Goal: Transaction & Acquisition: Download file/media

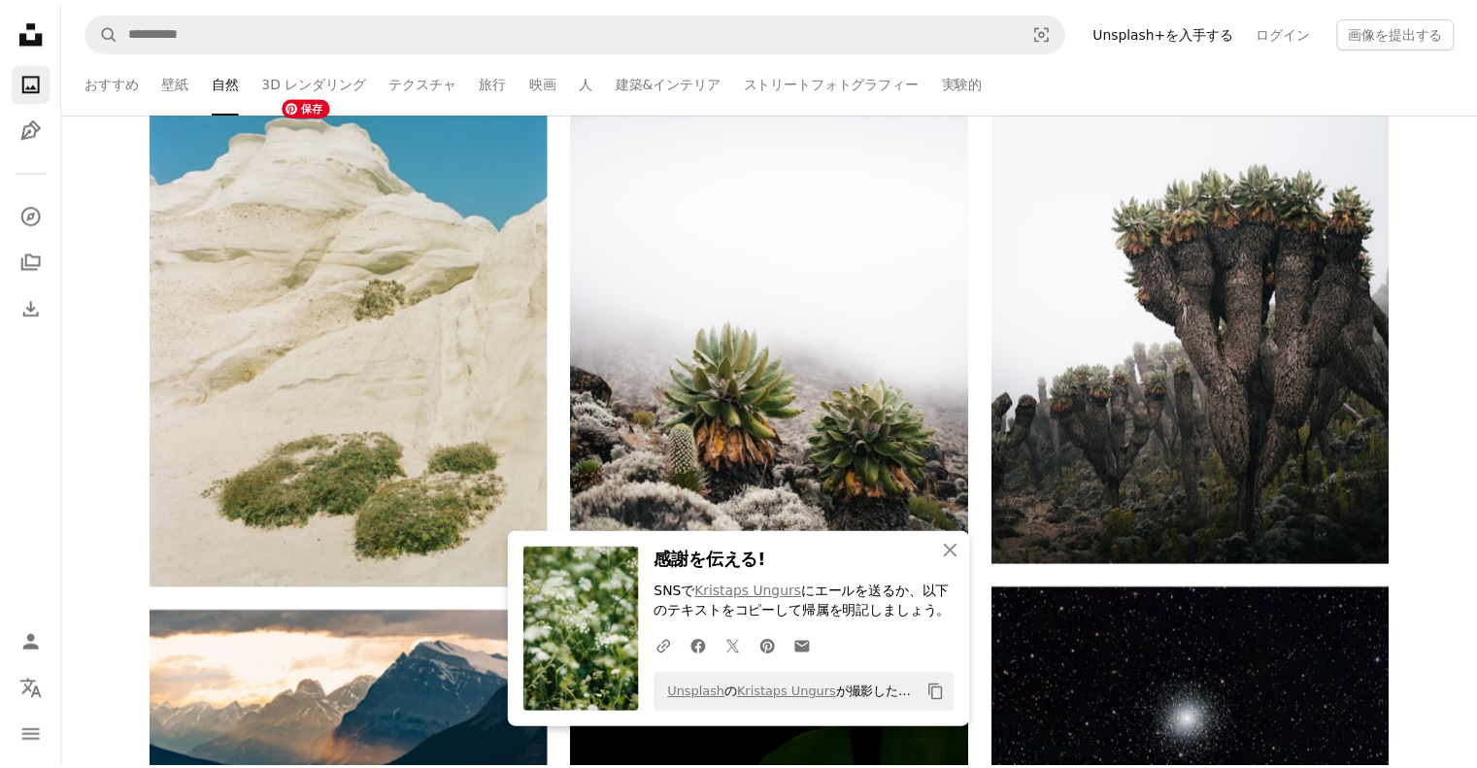
scroll to position [34079, 0]
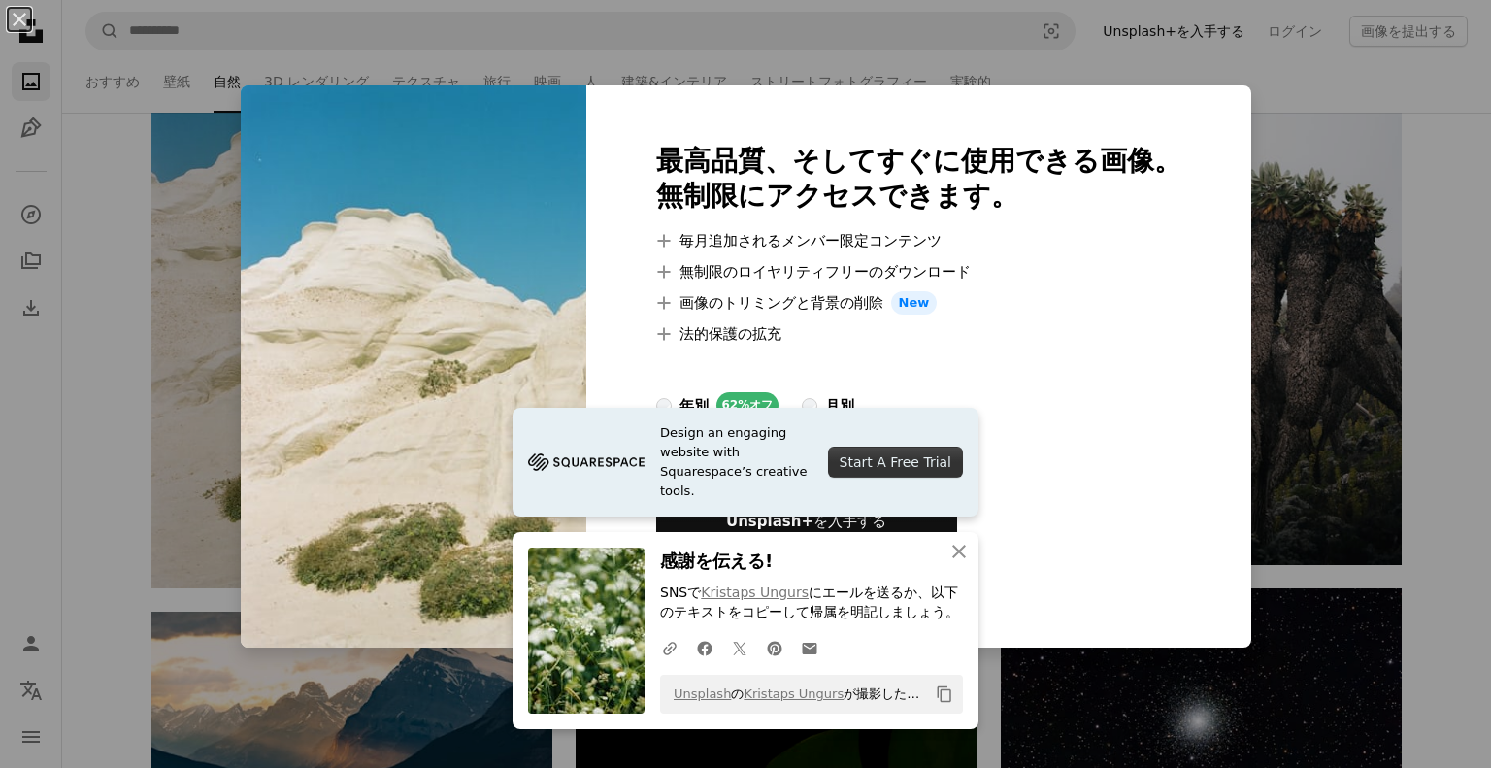
click at [1077, 63] on div "An X shape Design an engaging website with Squarespace’s creative tools. Start …" at bounding box center [745, 384] width 1491 height 768
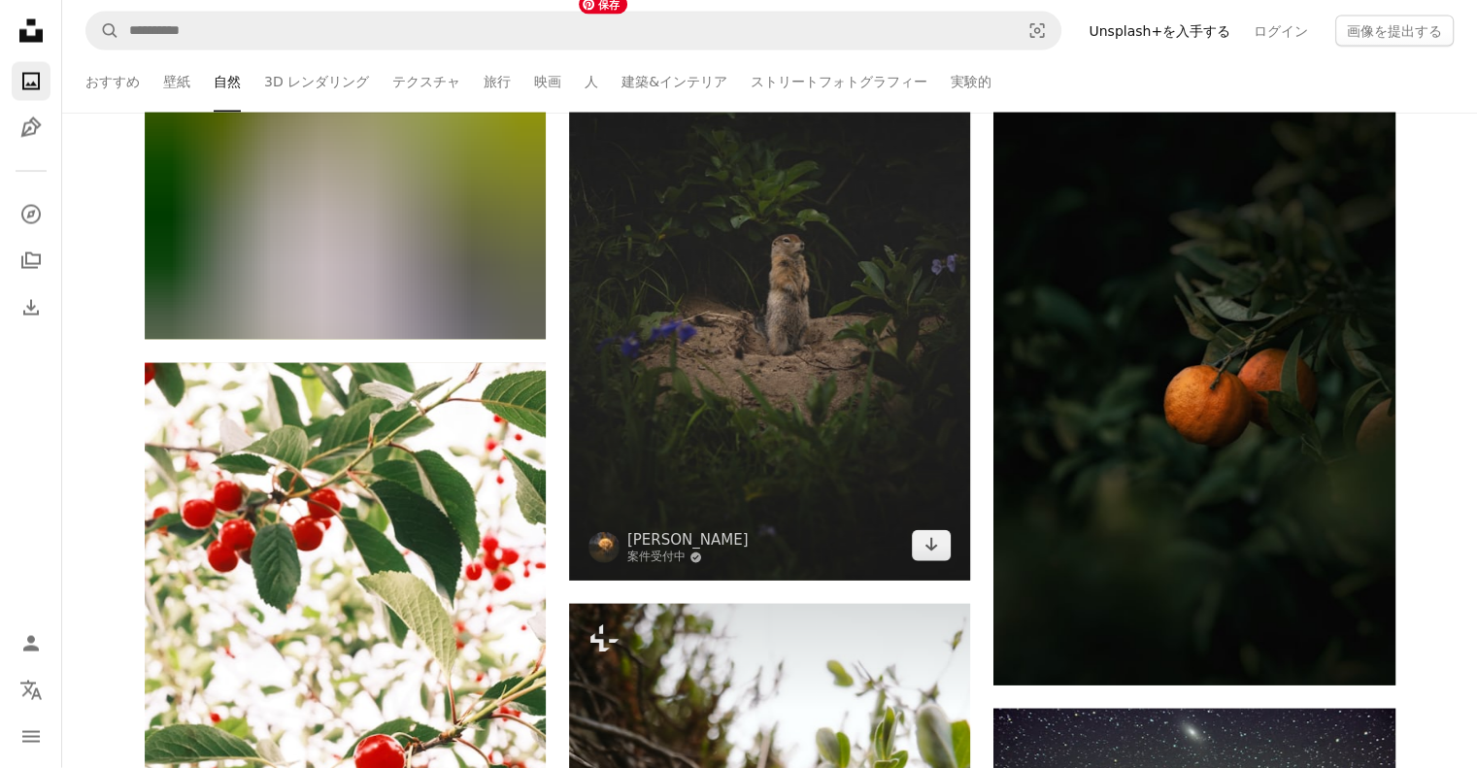
scroll to position [40778, 0]
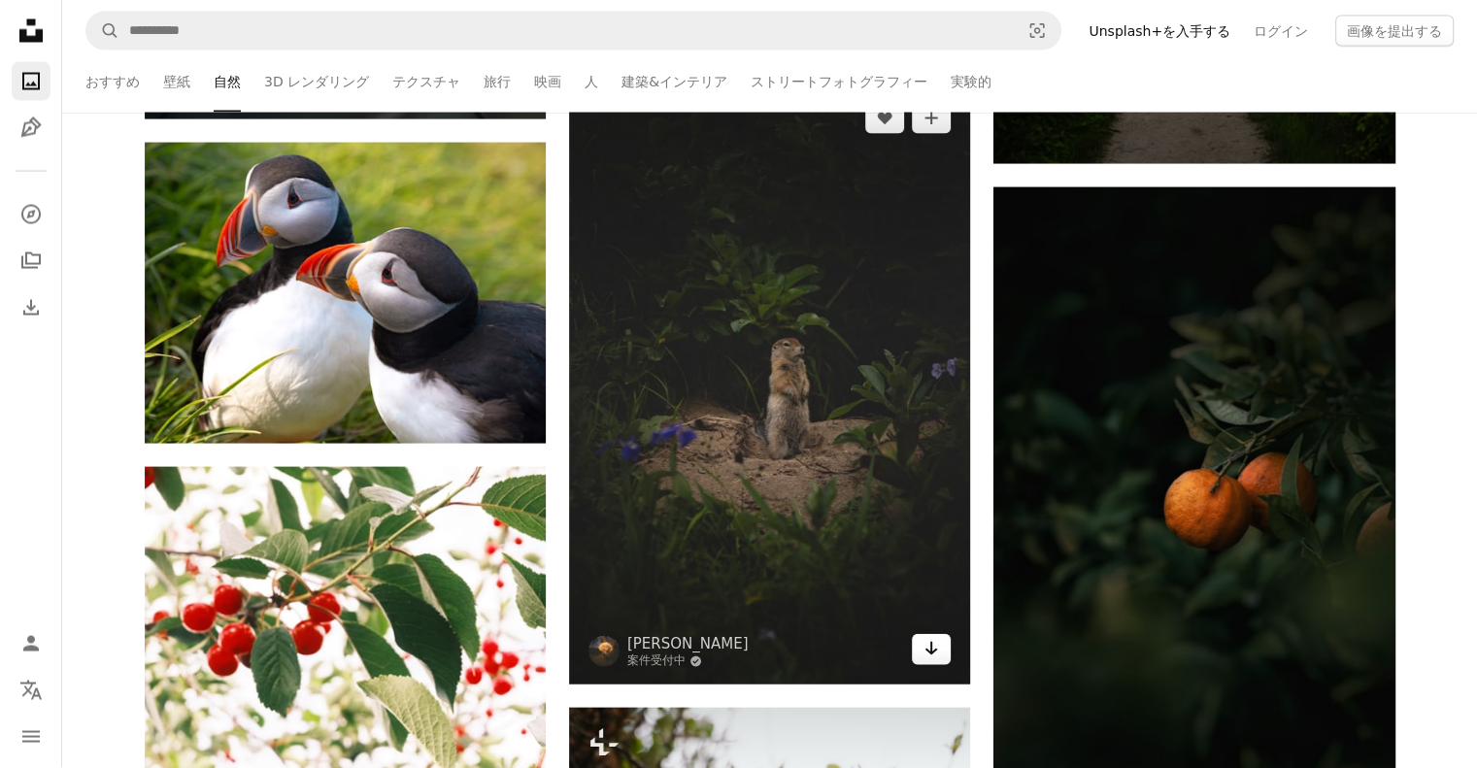
click at [944, 663] on link "Arrow pointing down" at bounding box center [931, 649] width 39 height 31
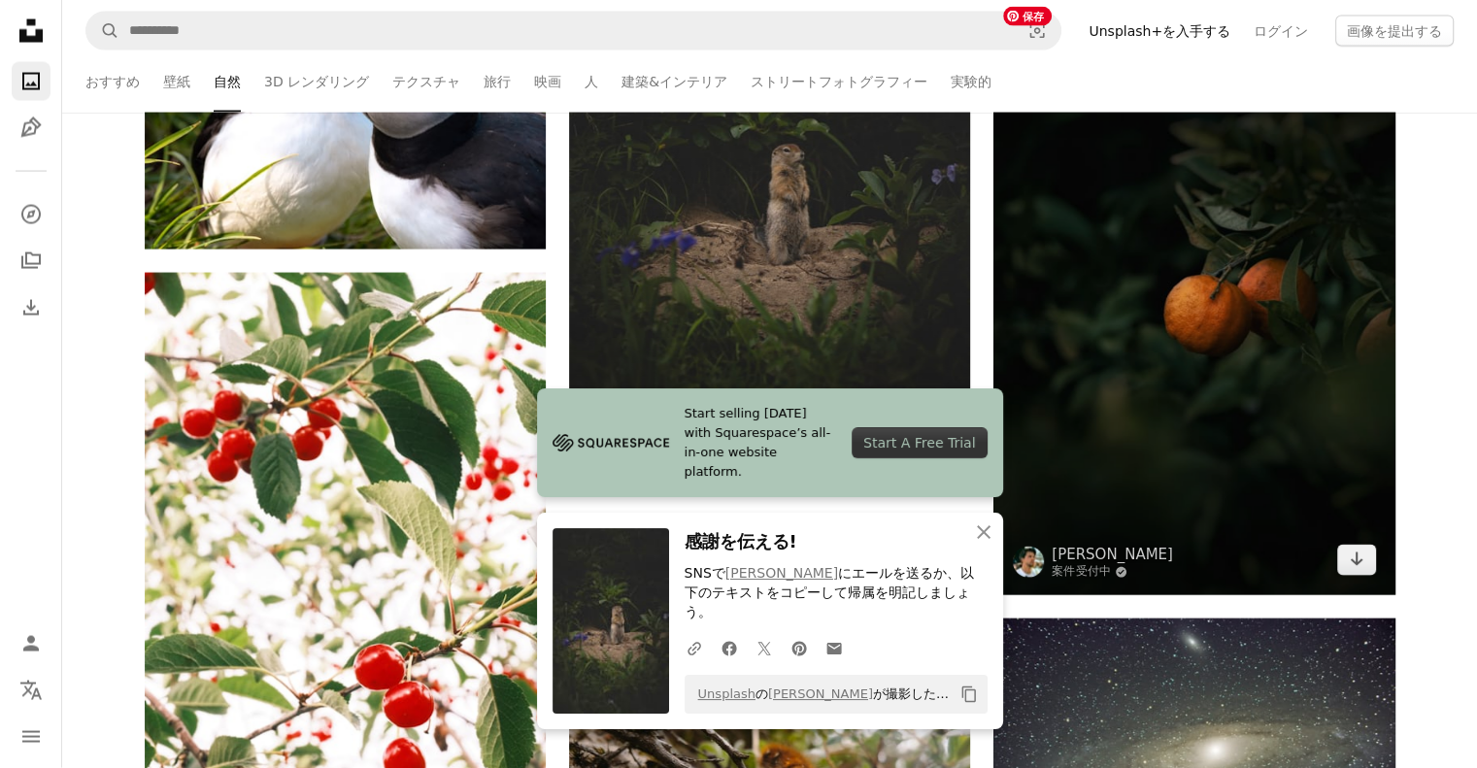
scroll to position [40875, 0]
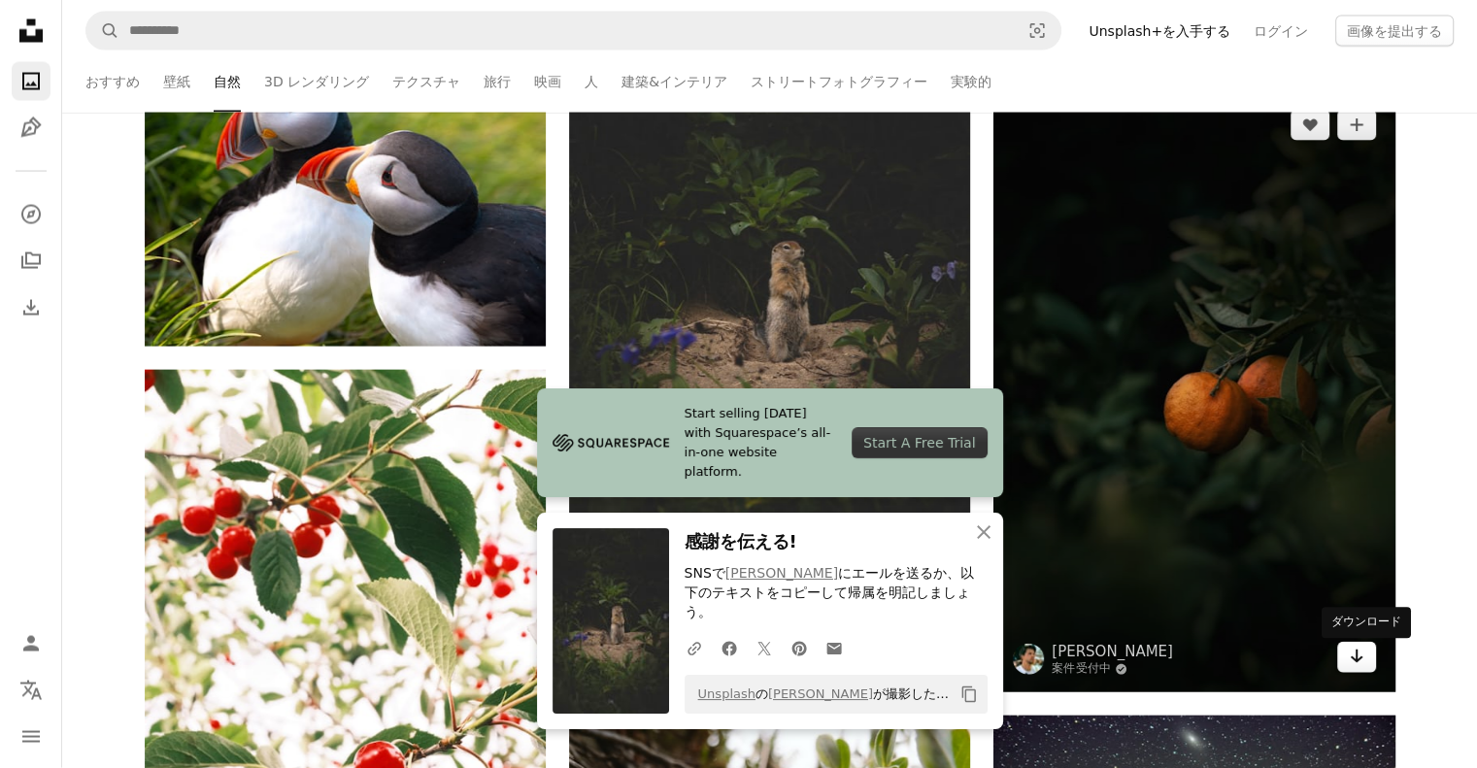
click at [1355, 651] on icon "Arrow pointing down" at bounding box center [1357, 656] width 16 height 23
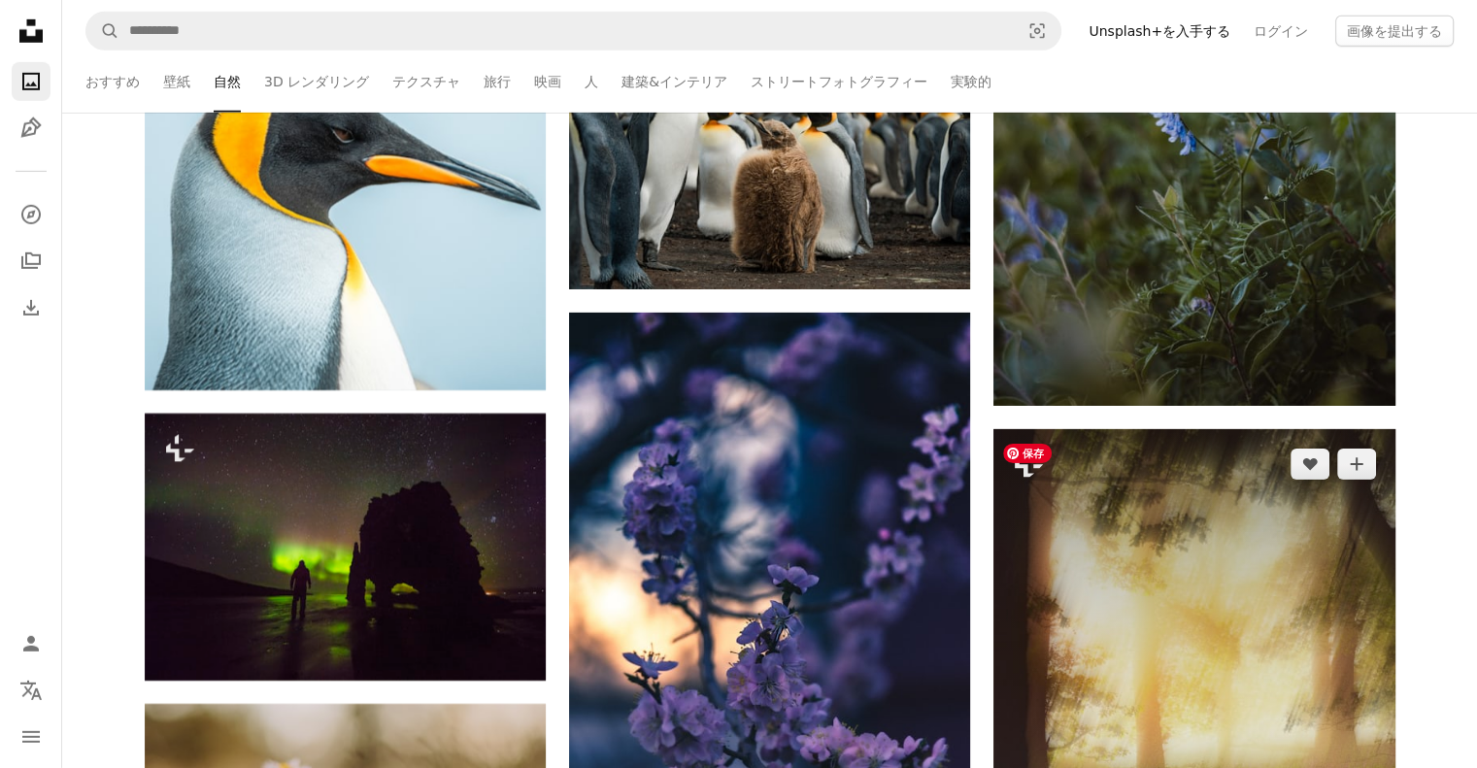
scroll to position [57672, 0]
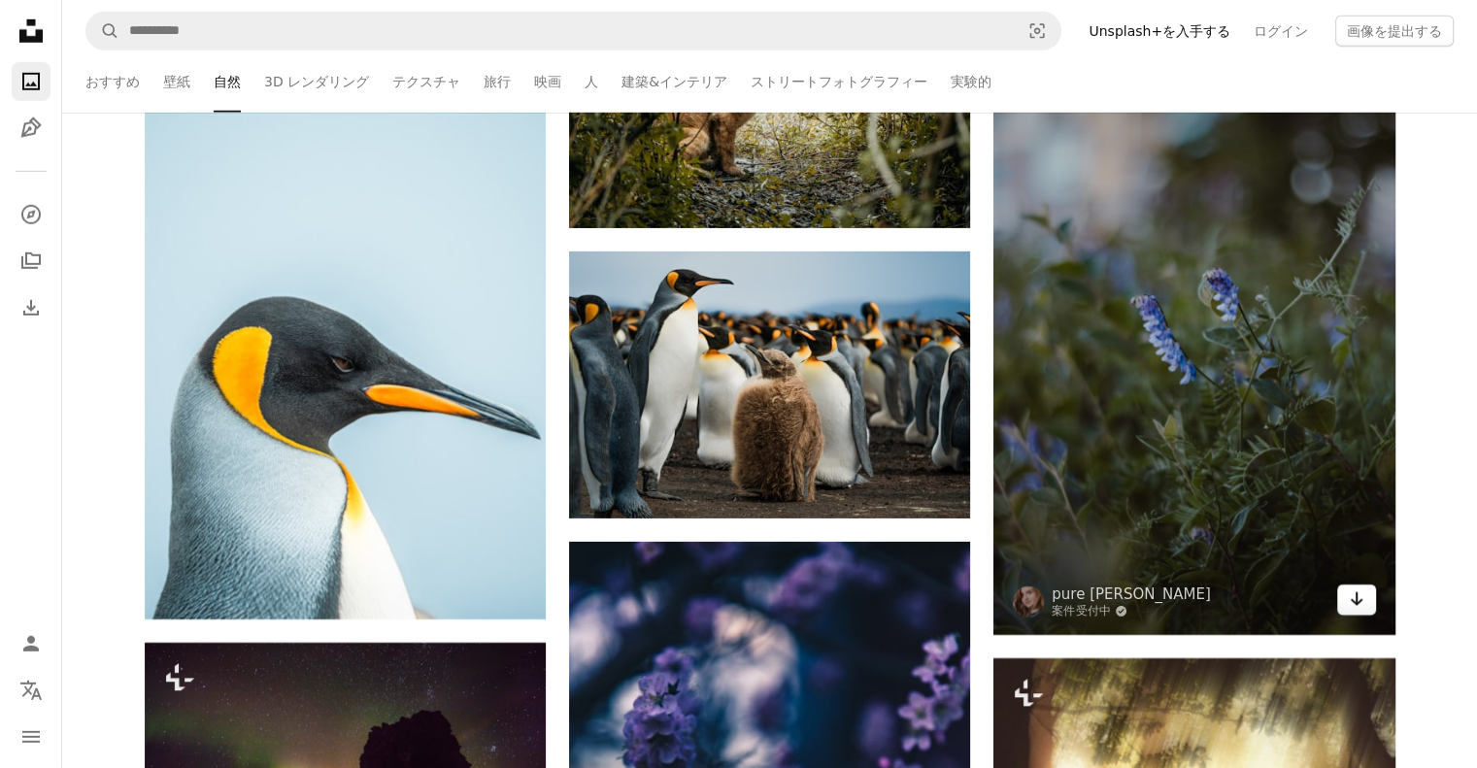
click at [1372, 600] on link "Arrow pointing down" at bounding box center [1356, 599] width 39 height 31
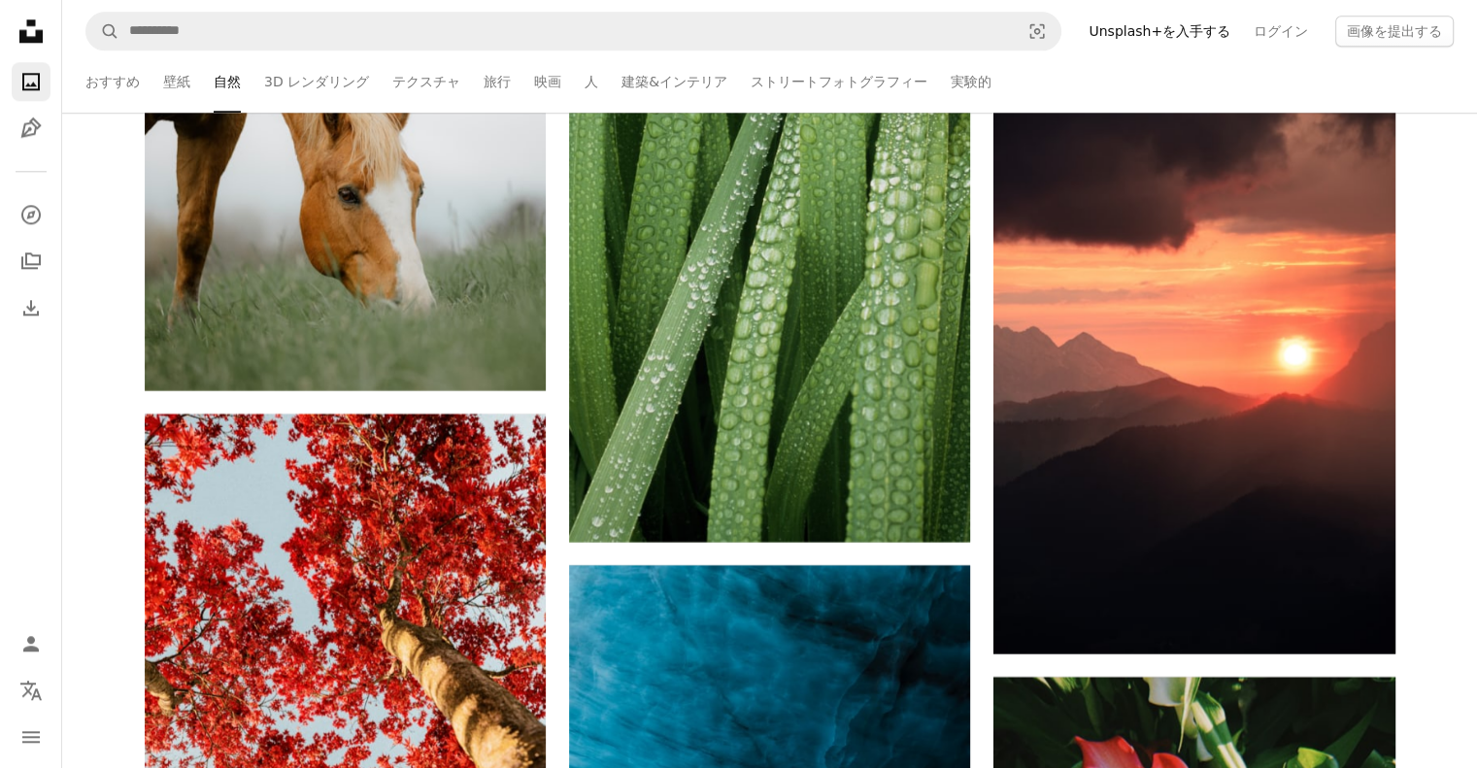
scroll to position [61750, 0]
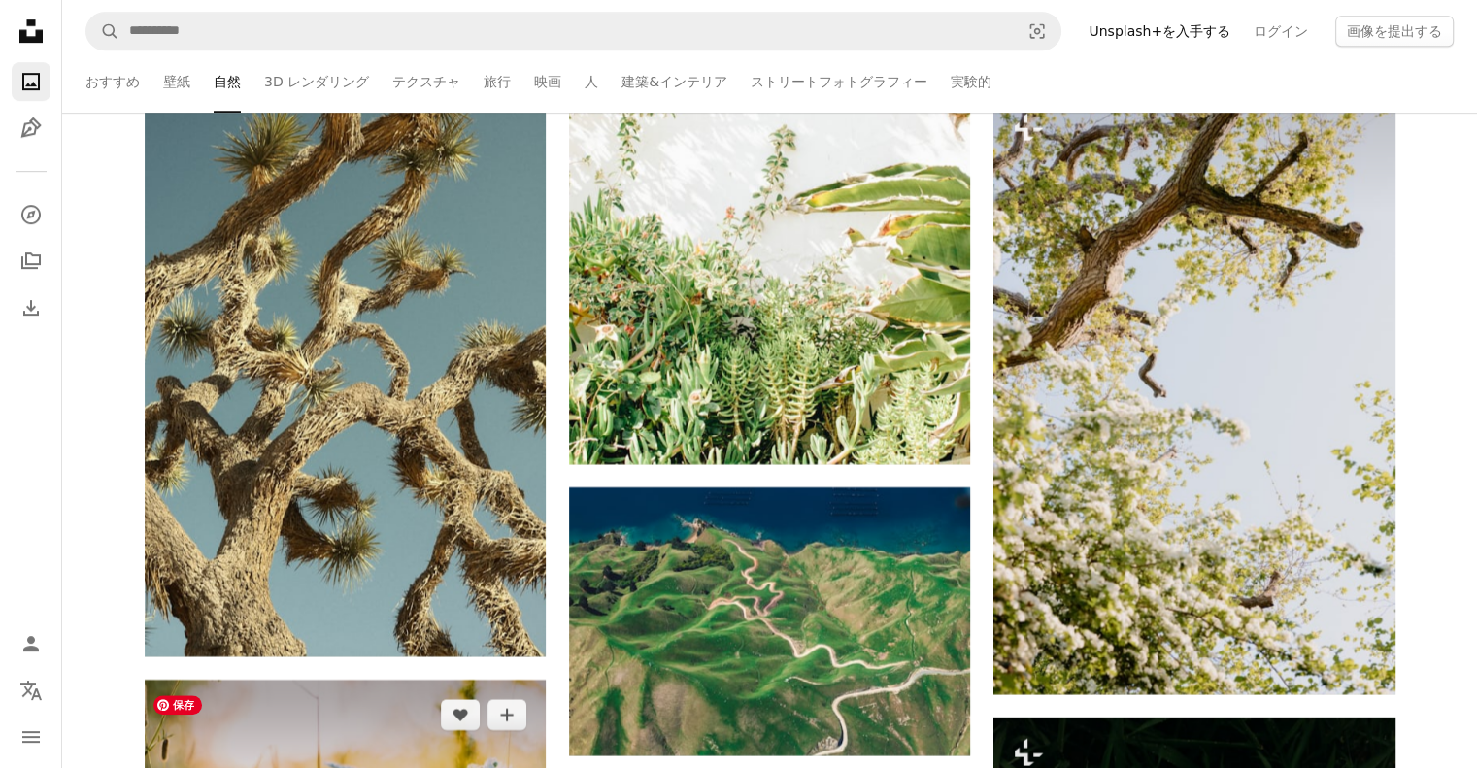
scroll to position [67673, 0]
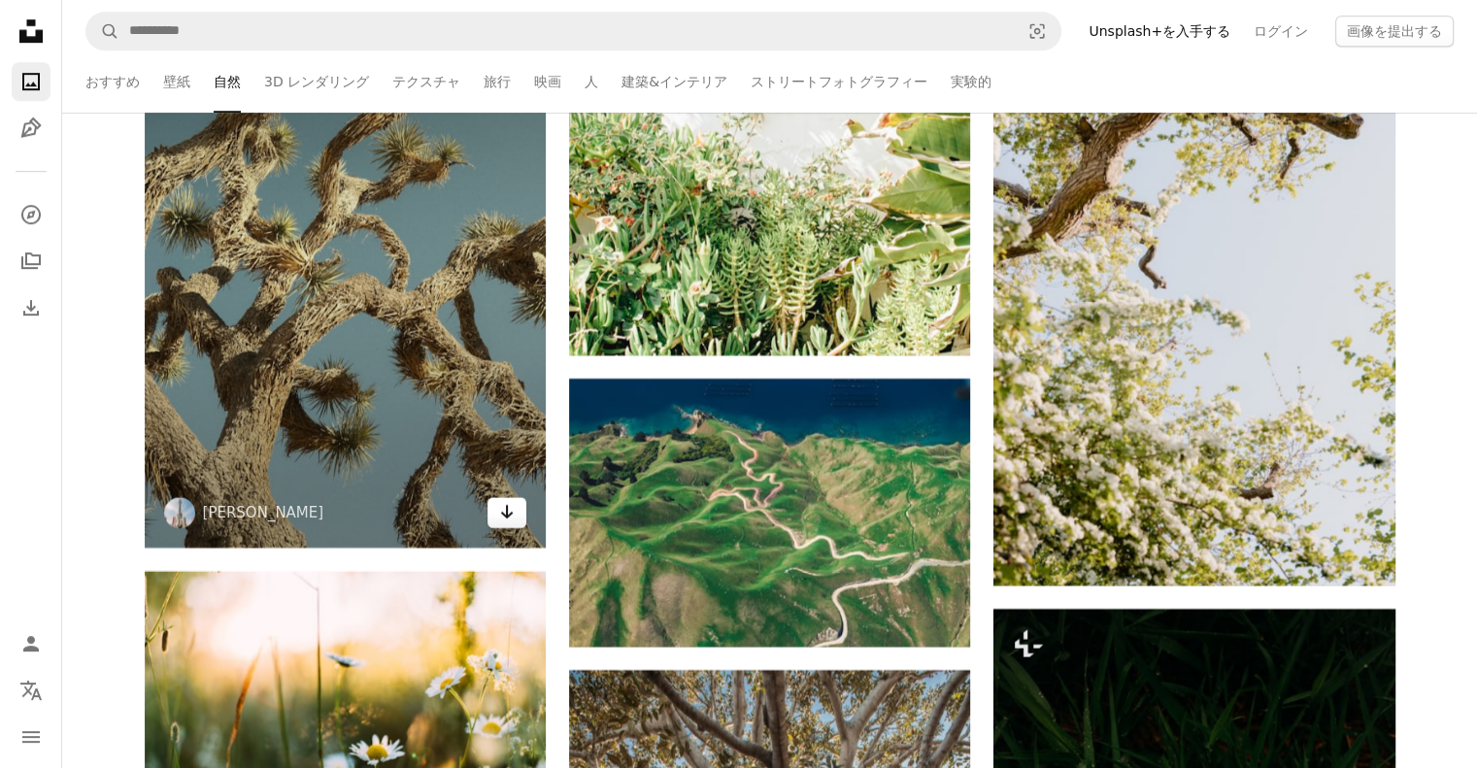
click at [515, 528] on link "Arrow pointing down" at bounding box center [506, 512] width 39 height 31
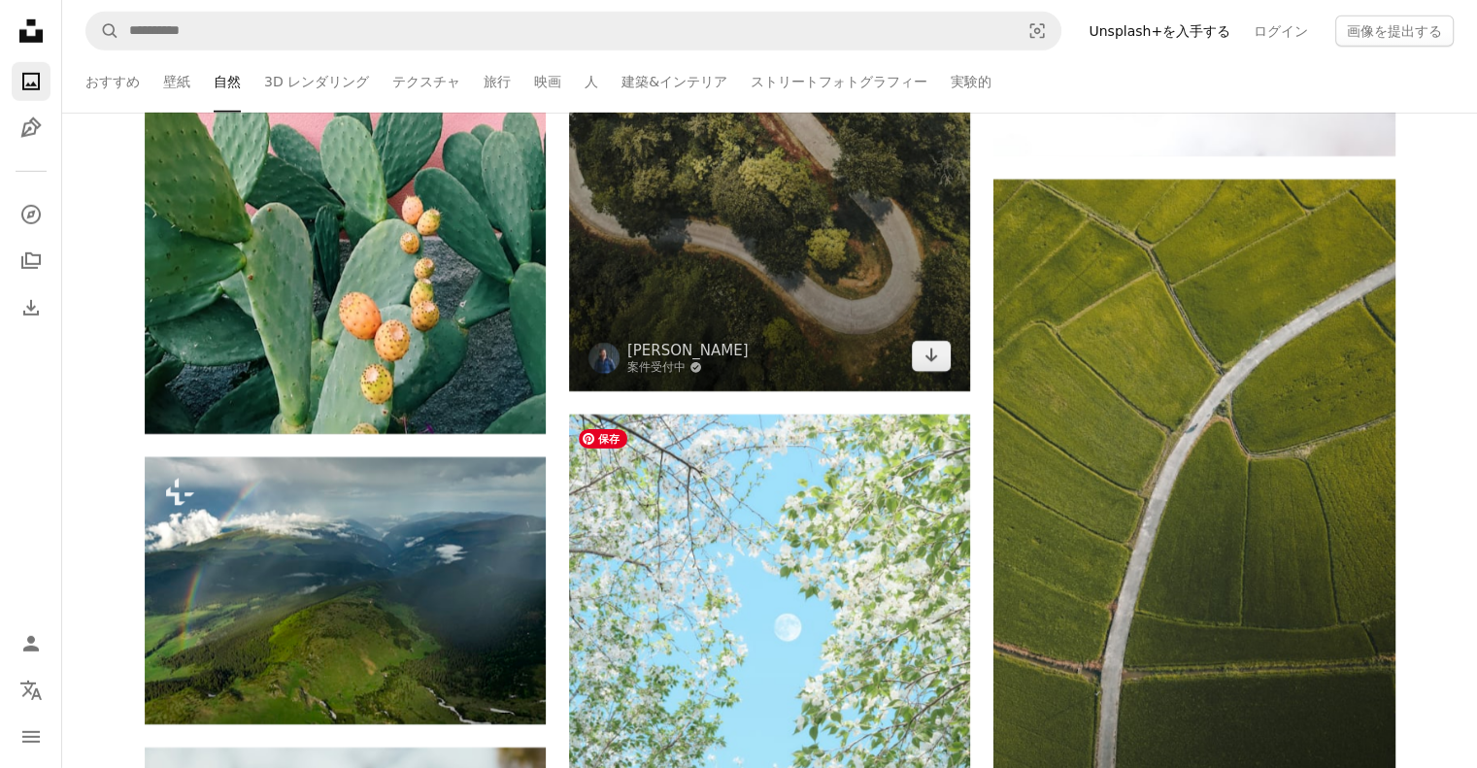
scroll to position [80100, 0]
